Goal: Information Seeking & Learning: Learn about a topic

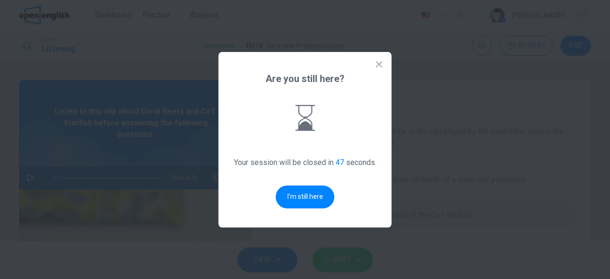
scroll to position [63, 0]
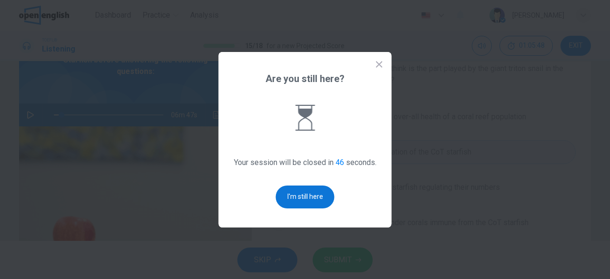
click at [317, 196] on button "I'm still here" at bounding box center [305, 196] width 59 height 23
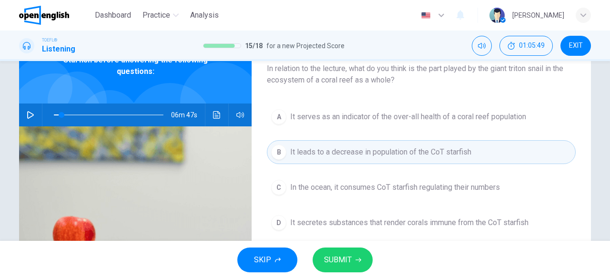
click at [30, 112] on icon "button" at bounding box center [31, 115] width 8 height 8
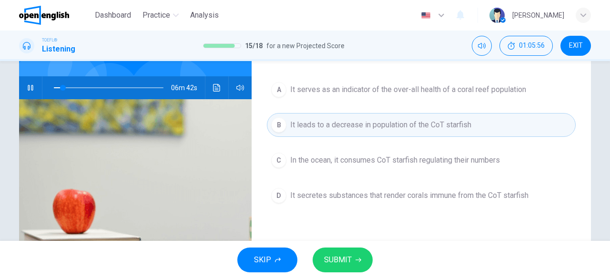
scroll to position [92, 0]
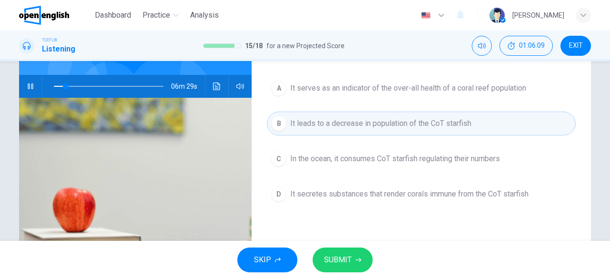
click at [371, 87] on span "It serves as an indicator of the over-all health of a coral reef population" at bounding box center [408, 87] width 236 height 11
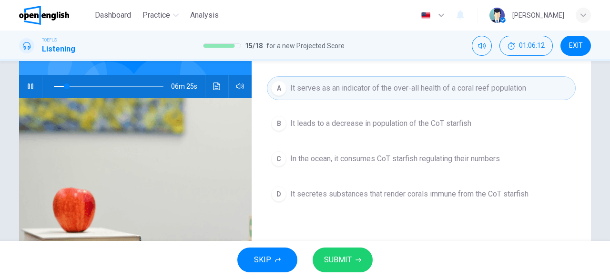
click at [341, 257] on span "SUBMIT" at bounding box center [338, 259] width 28 height 13
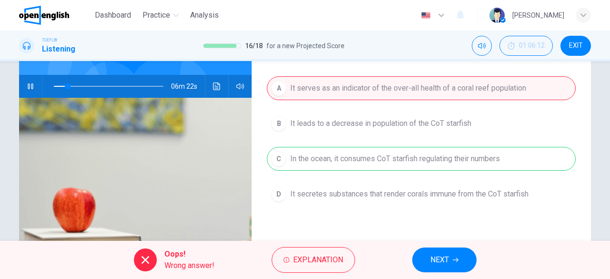
click at [449, 260] on button "NEXT" at bounding box center [444, 259] width 64 height 25
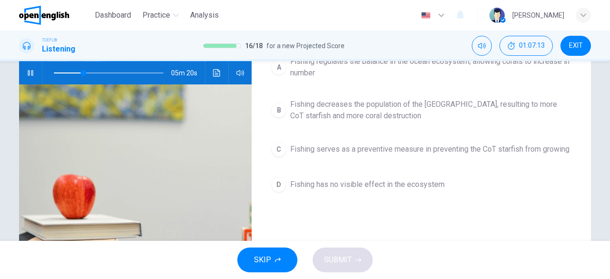
scroll to position [106, 0]
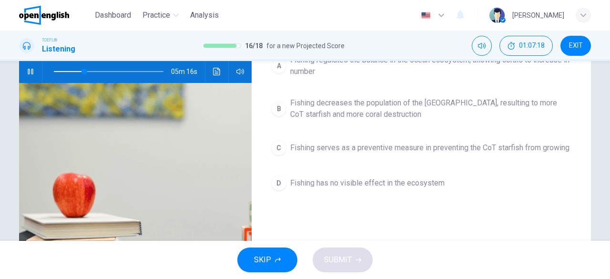
click at [277, 183] on div "D" at bounding box center [278, 182] width 15 height 15
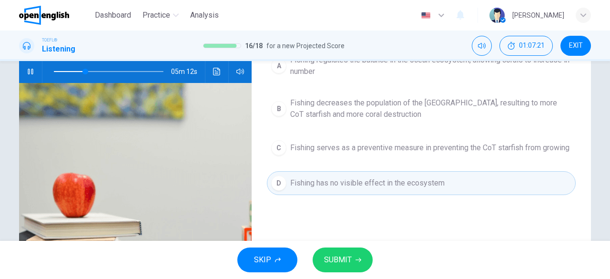
drag, startPoint x: 604, startPoint y: 168, endPoint x: 610, endPoint y: 143, distance: 25.8
click at [610, 143] on div "Question 17 How do man-made activities like fishing affect the growth of corals…" at bounding box center [305, 151] width 610 height 180
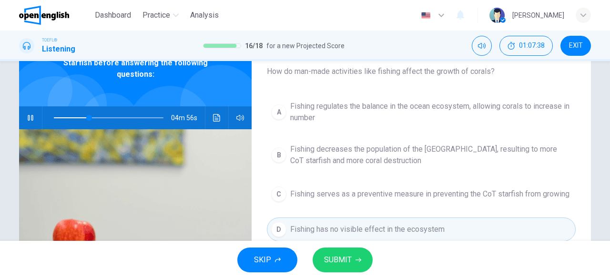
scroll to position [61, 0]
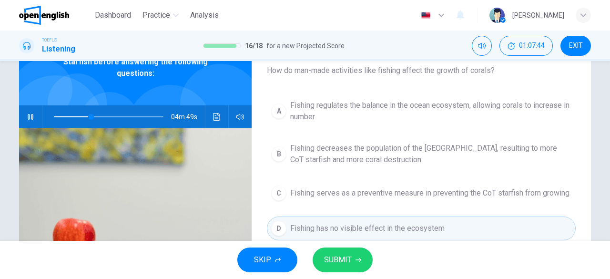
click at [465, 147] on span "Fishing decreases the population of the Triton Snail, resulting to more CoT sta…" at bounding box center [430, 154] width 281 height 23
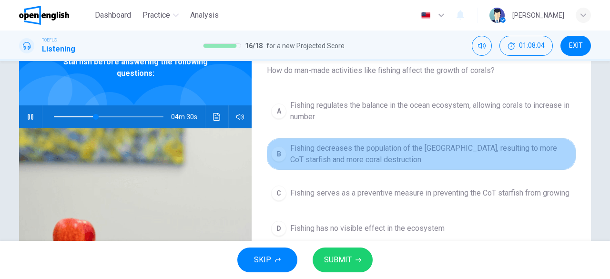
click at [465, 147] on span "Fishing decreases the population of the Triton Snail, resulting to more CoT sta…" at bounding box center [430, 154] width 281 height 23
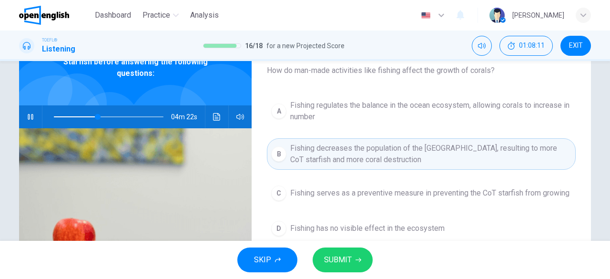
click at [333, 259] on span "SUBMIT" at bounding box center [338, 259] width 28 height 13
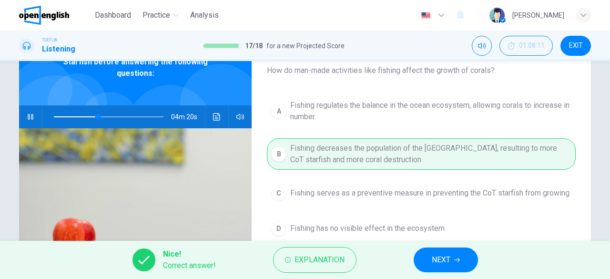
click at [445, 259] on span "NEXT" at bounding box center [441, 259] width 19 height 13
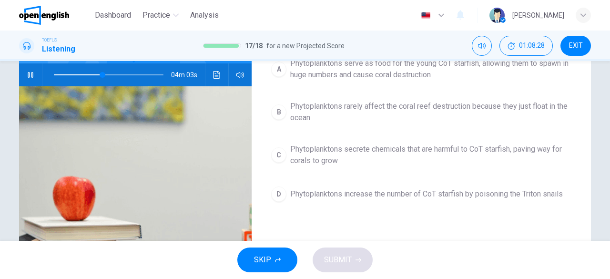
scroll to position [105, 0]
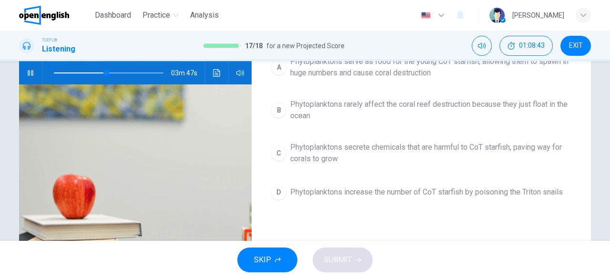
click at [403, 191] on span "Phytoplanktons increase the number of CoT starfish by poisoning the Triton snai…" at bounding box center [426, 191] width 273 height 11
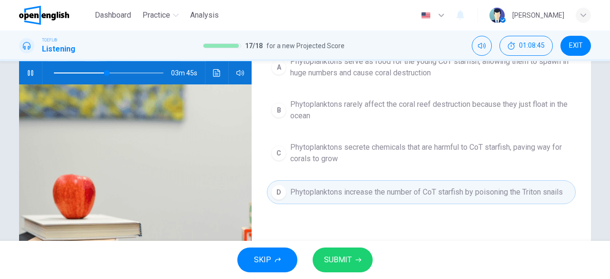
click at [351, 258] on span "SUBMIT" at bounding box center [338, 259] width 28 height 13
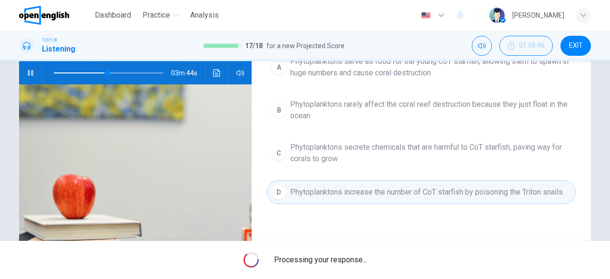
type input "**"
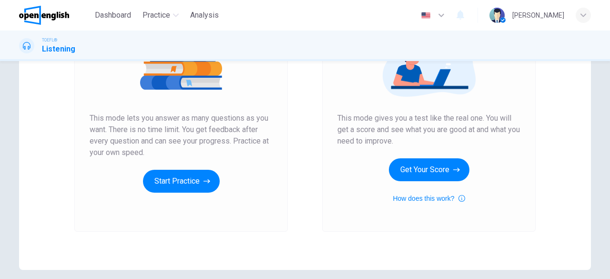
scroll to position [143, 0]
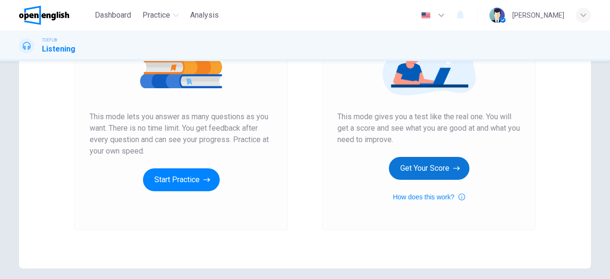
click at [430, 165] on button "Get Your Score" at bounding box center [429, 168] width 81 height 23
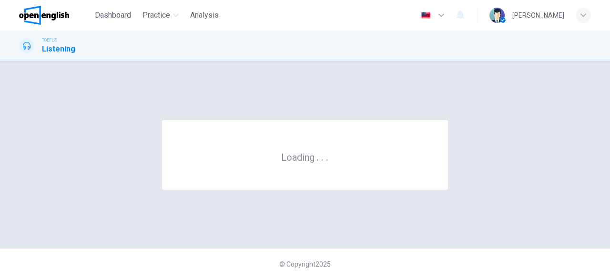
scroll to position [0, 0]
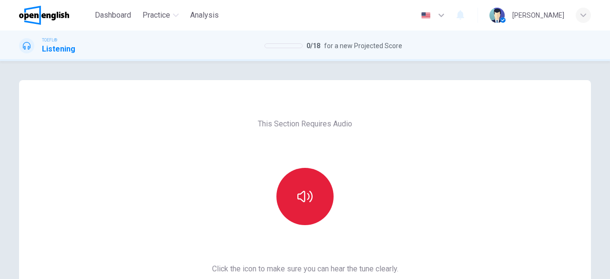
click at [305, 200] on icon "button" at bounding box center [304, 196] width 15 height 15
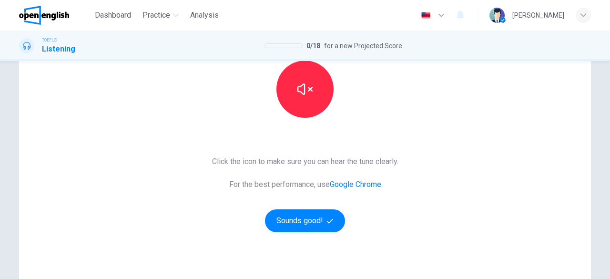
scroll to position [118, 0]
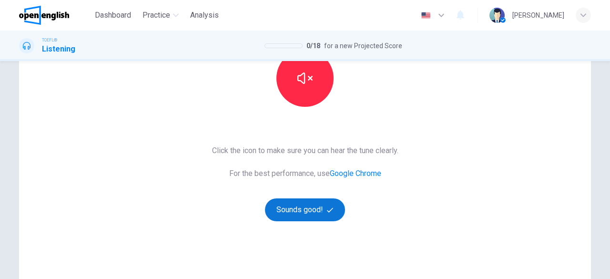
click at [304, 206] on button "Sounds good!" at bounding box center [305, 209] width 80 height 23
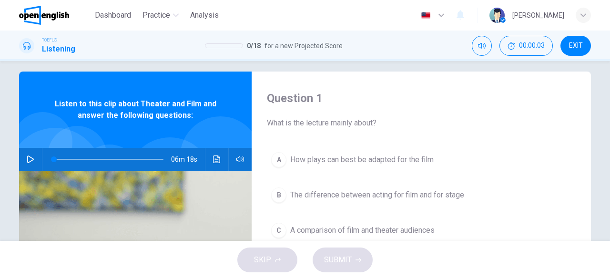
scroll to position [7, 0]
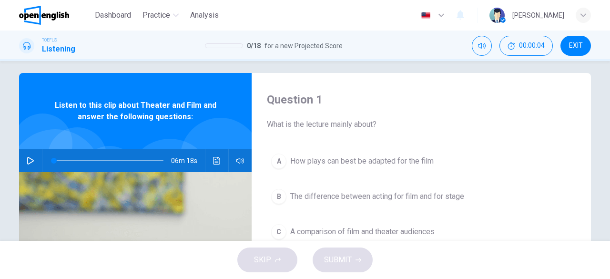
click at [27, 160] on icon "button" at bounding box center [31, 161] width 8 height 8
click at [392, 209] on div "A How plays can best be adapted for the film B The difference between acting fo…" at bounding box center [421, 223] width 309 height 149
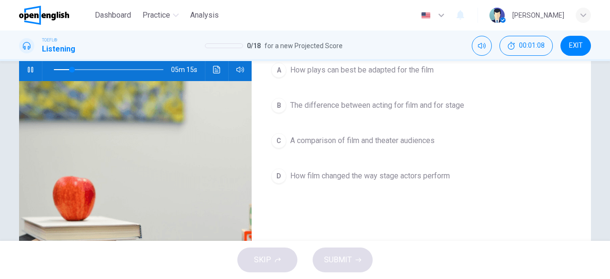
click at [28, 71] on icon "button" at bounding box center [31, 70] width 8 height 8
type input "**"
